Goal: Task Accomplishment & Management: Manage account settings

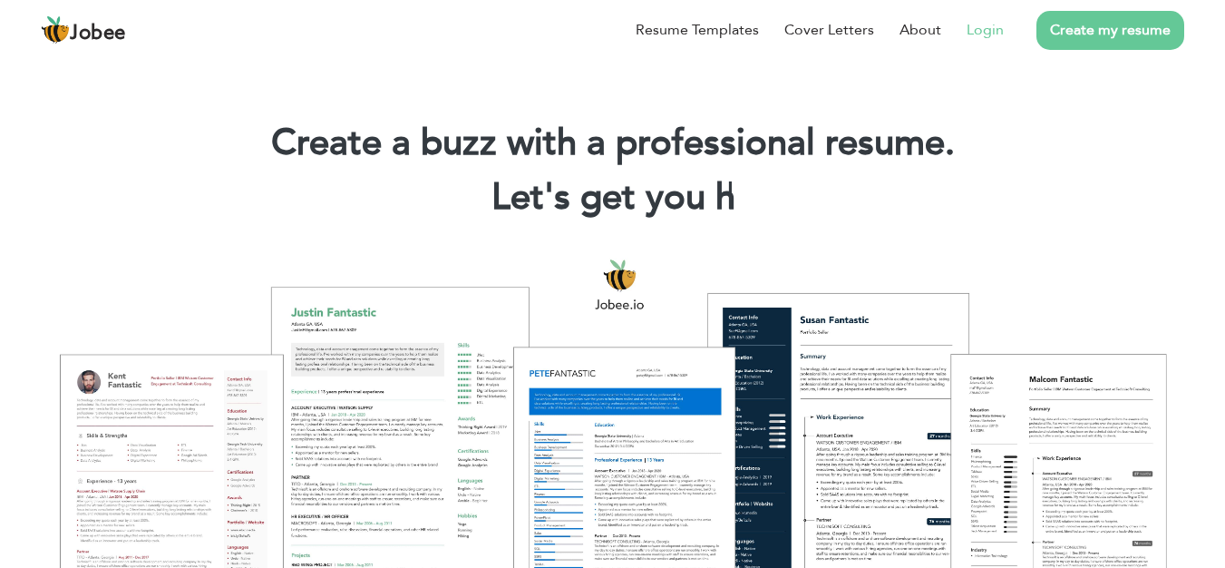
click at [1004, 41] on link "Login" at bounding box center [985, 30] width 37 height 22
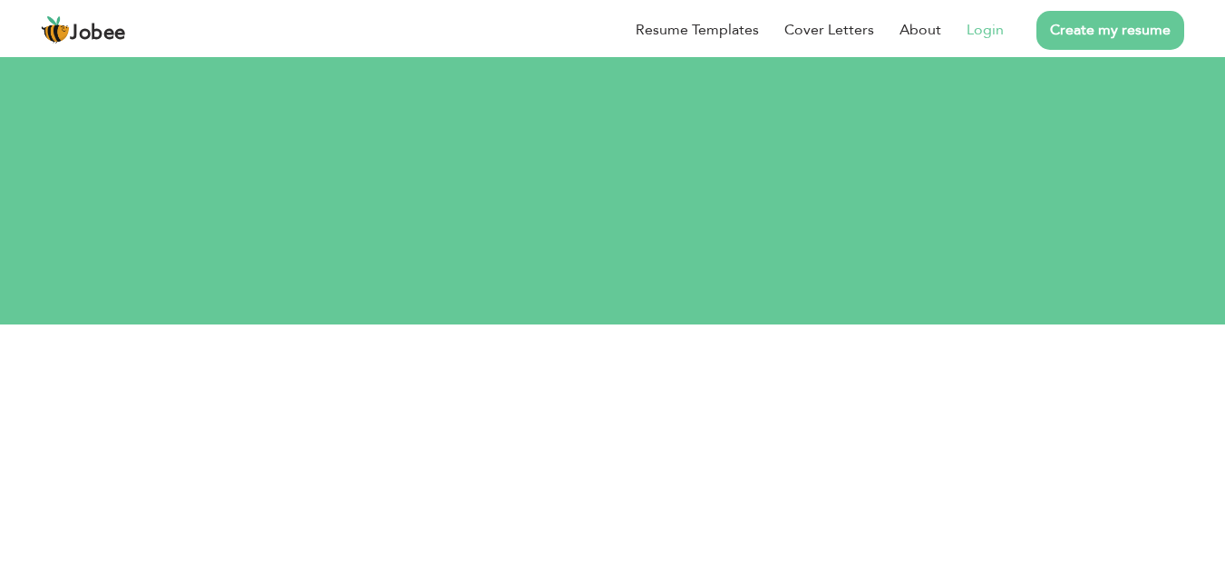
click at [995, 30] on link "Login" at bounding box center [985, 30] width 37 height 22
click at [996, 31] on link "Login" at bounding box center [985, 30] width 37 height 22
click at [1108, 27] on link "Create my resume" at bounding box center [1110, 30] width 148 height 39
click at [709, 25] on link "Resume Templates" at bounding box center [697, 30] width 123 height 22
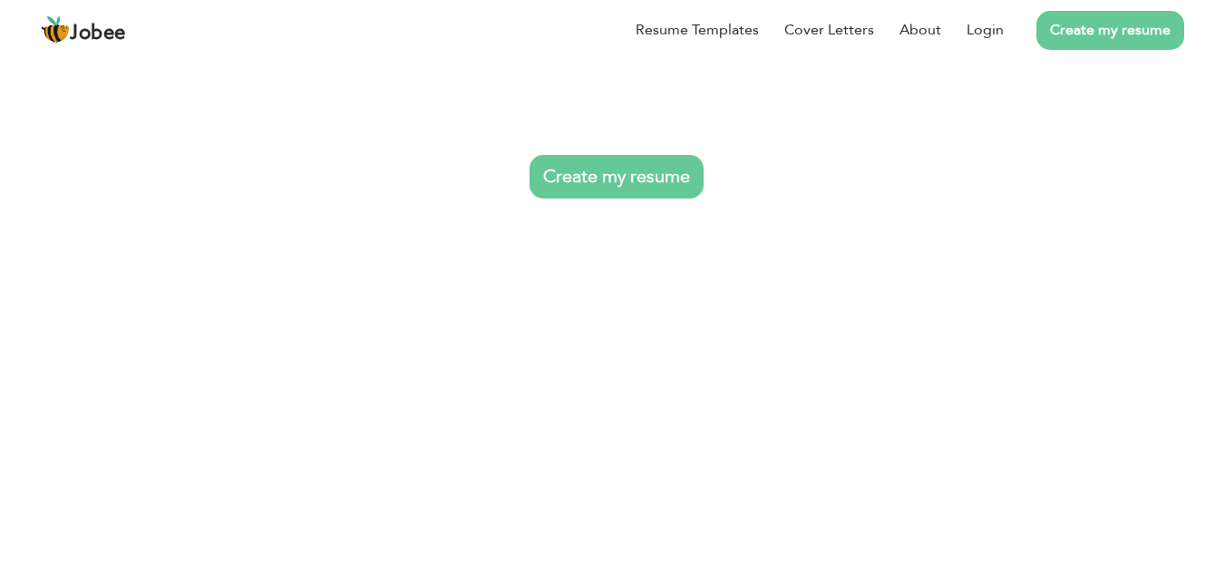
click at [658, 170] on link "Create my resume" at bounding box center [616, 177] width 174 height 44
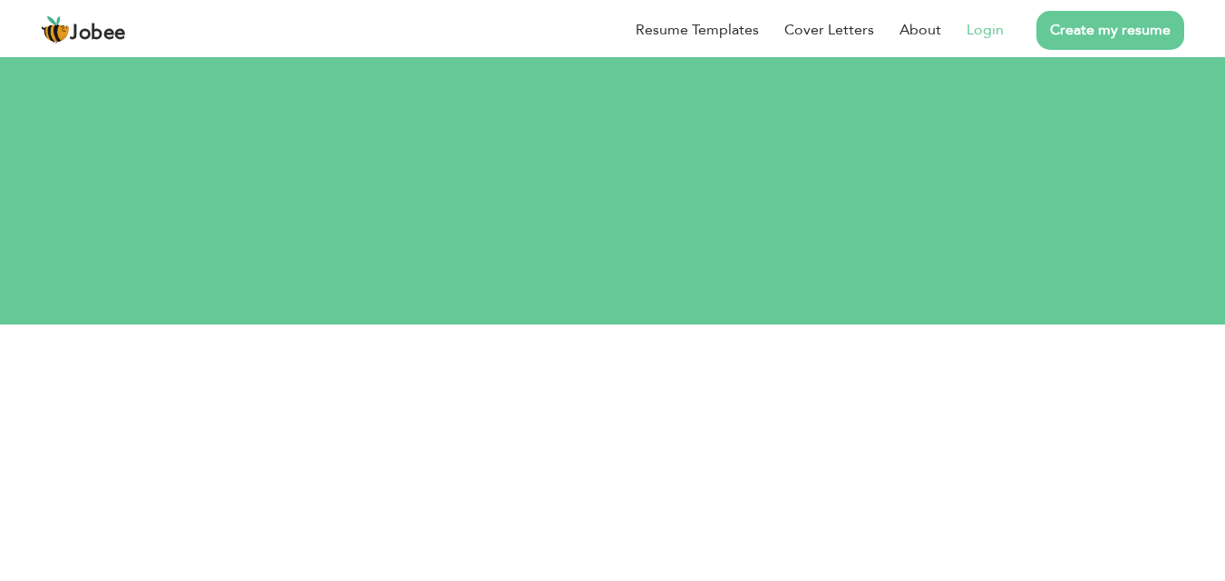
click at [990, 34] on link "Login" at bounding box center [985, 30] width 37 height 22
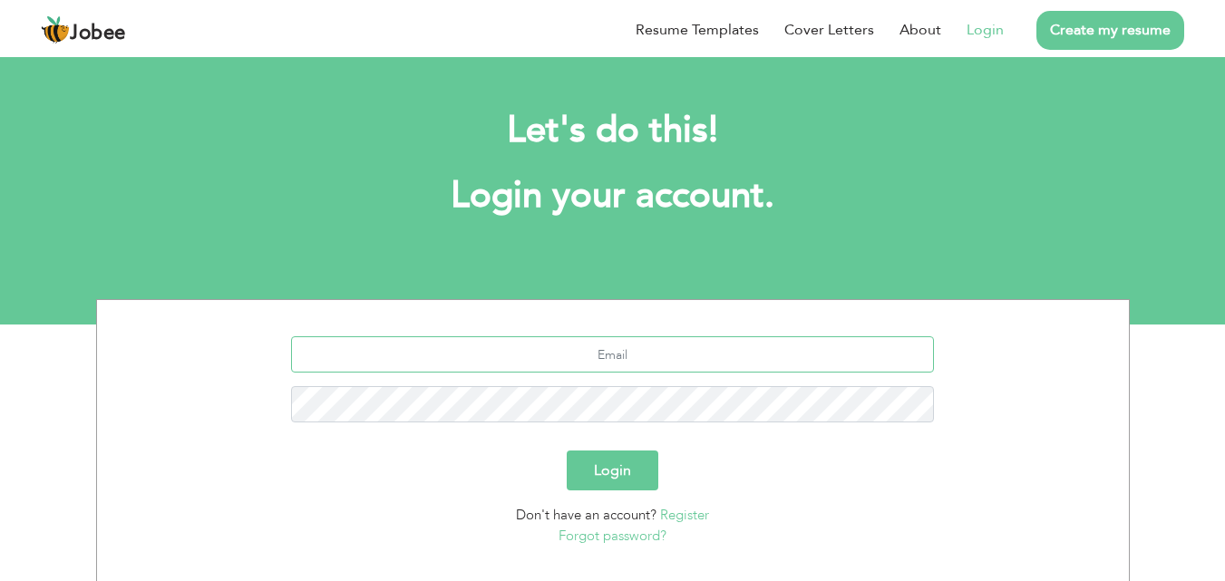
click at [563, 356] on input "text" at bounding box center [612, 354] width 643 height 36
type input "[PERSON_NAME]"
click at [567, 451] on button "Login" at bounding box center [613, 471] width 92 height 40
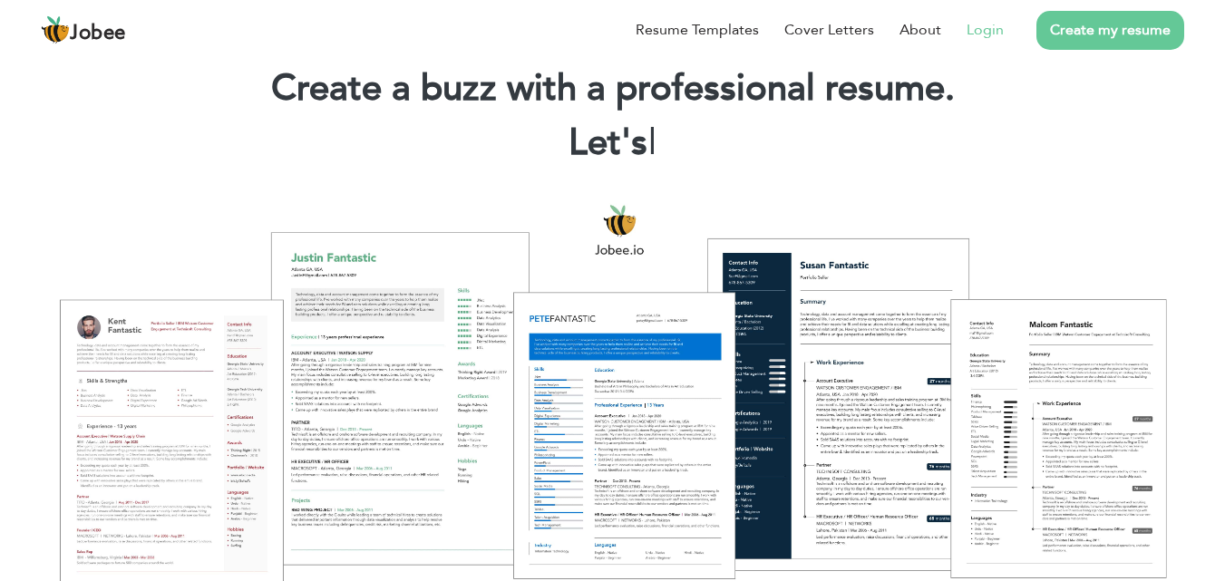
click at [988, 31] on link "Login" at bounding box center [985, 30] width 37 height 22
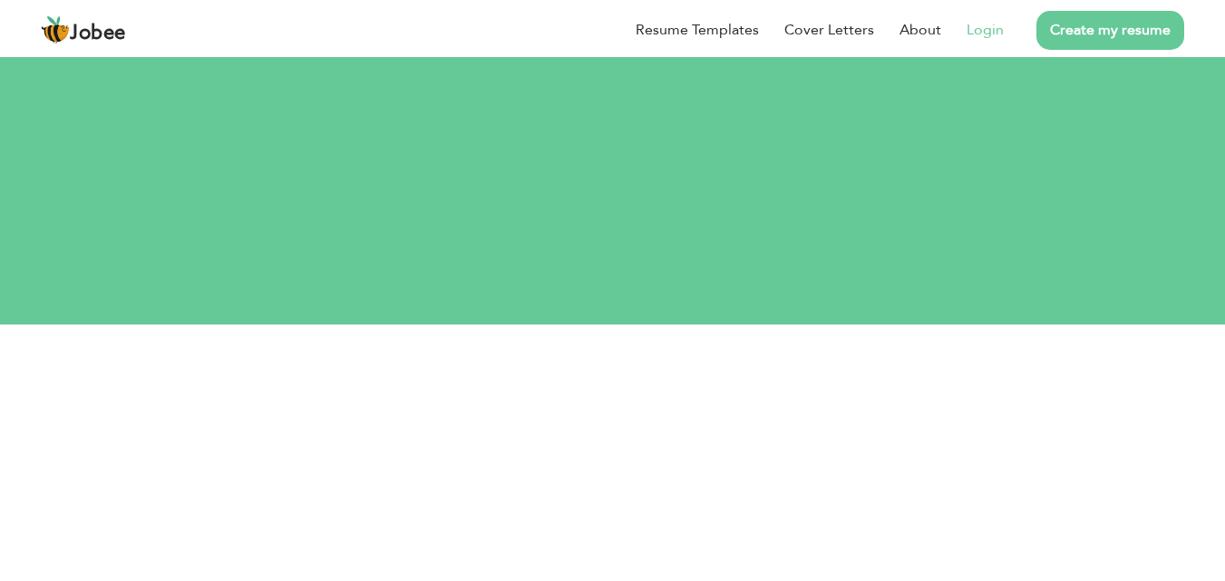
click at [988, 31] on link "Login" at bounding box center [985, 30] width 37 height 22
click at [1100, 31] on link "Create my resume" at bounding box center [1110, 30] width 148 height 39
click at [991, 32] on link "Login" at bounding box center [985, 30] width 37 height 22
click at [642, 182] on div "Let's do this! Login your account." at bounding box center [613, 263] width 1006 height 167
click at [989, 32] on link "Login" at bounding box center [985, 30] width 37 height 22
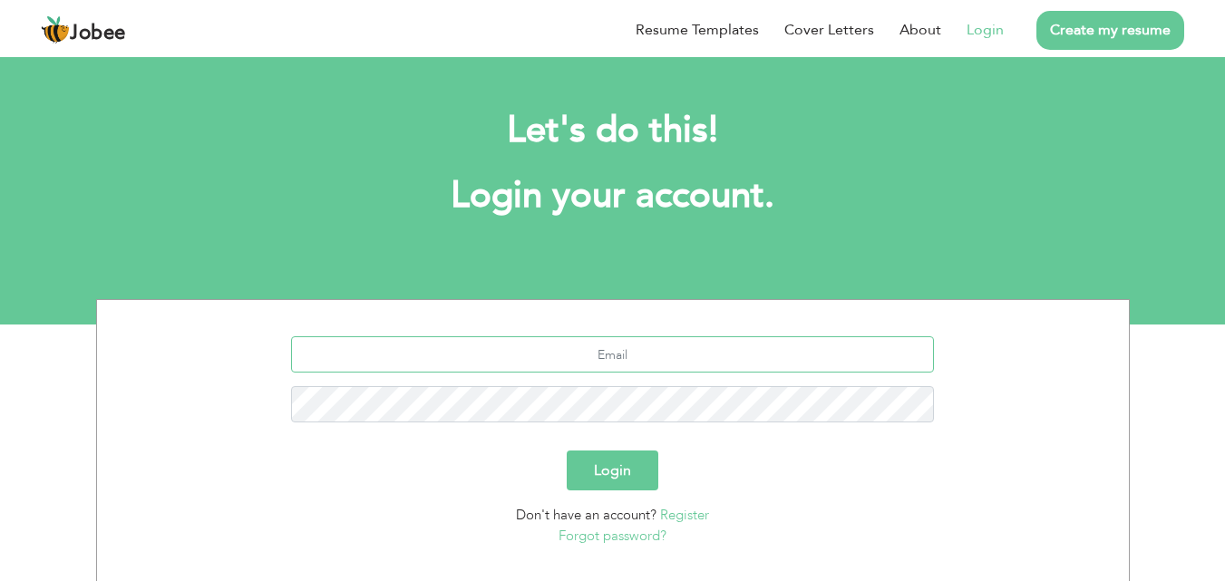
click at [571, 349] on input "text" at bounding box center [612, 354] width 643 height 36
type input "[EMAIL_ADDRESS][DOMAIN_NAME]"
click at [633, 462] on button "Login" at bounding box center [613, 471] width 92 height 40
